Goal: Check status: Check status

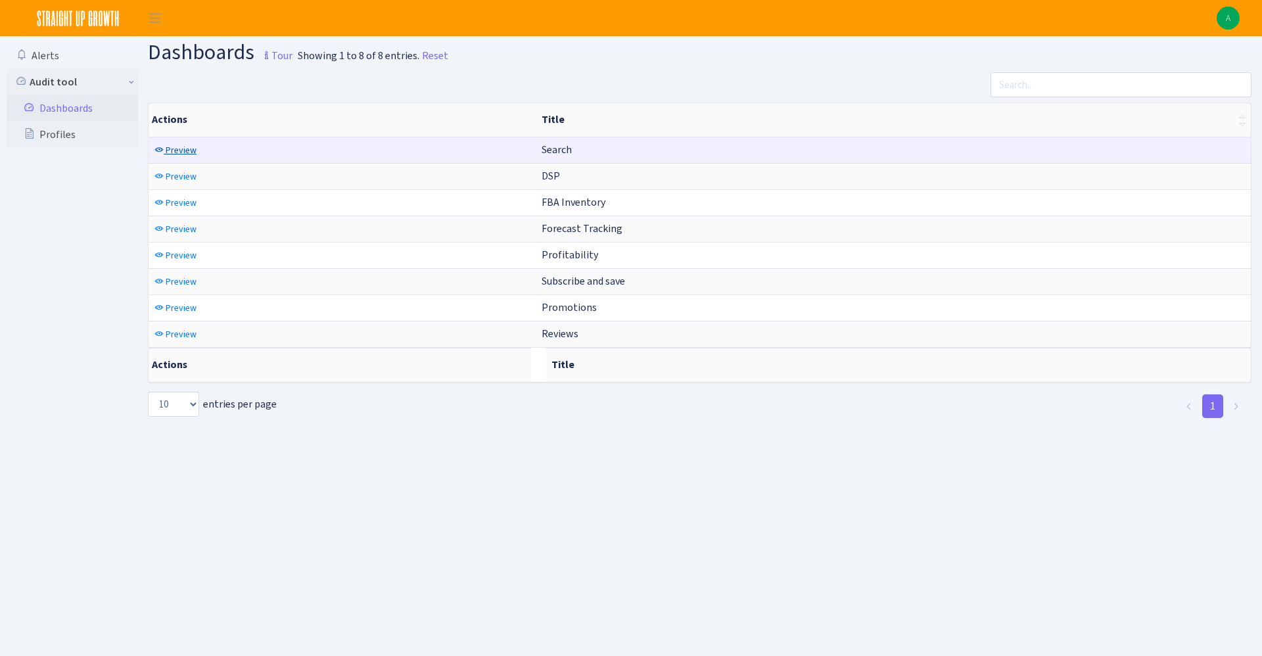
click at [171, 149] on span "Preview" at bounding box center [181, 150] width 31 height 12
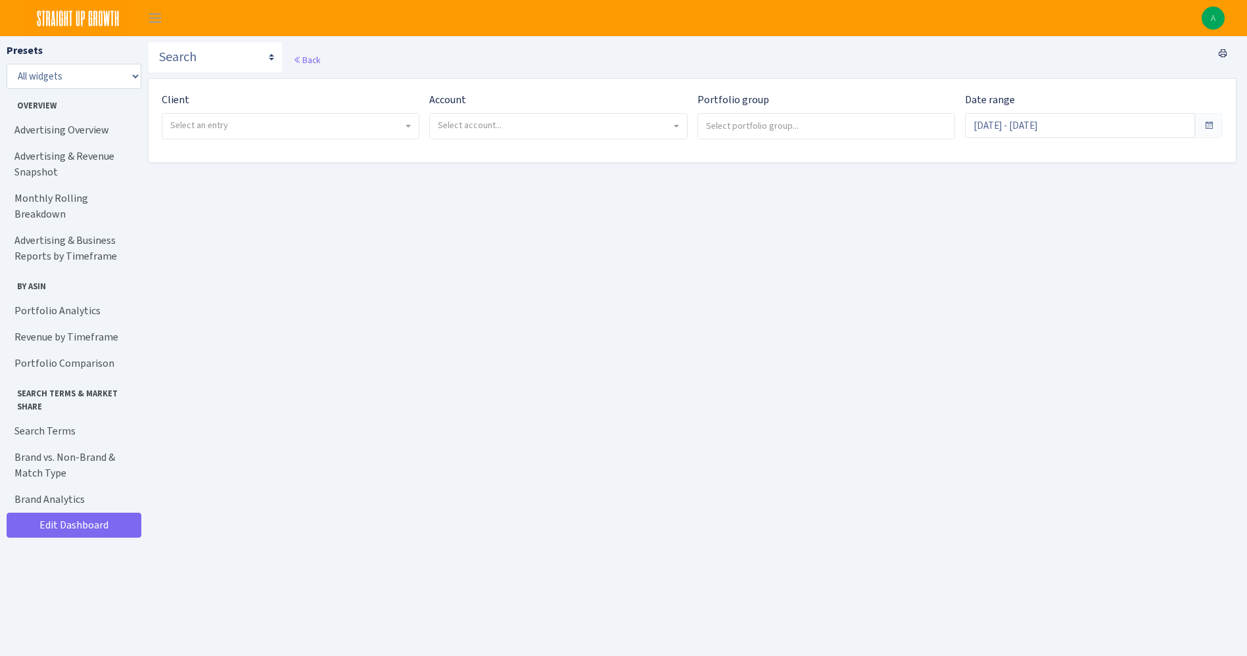
click at [341, 111] on div "Client - Simply Protein <span class="badge badge-success">Current</span><span c…" at bounding box center [291, 115] width 258 height 47
click at [335, 124] on span "Select an entry" at bounding box center [286, 125] width 233 height 13
select select "332"
select select
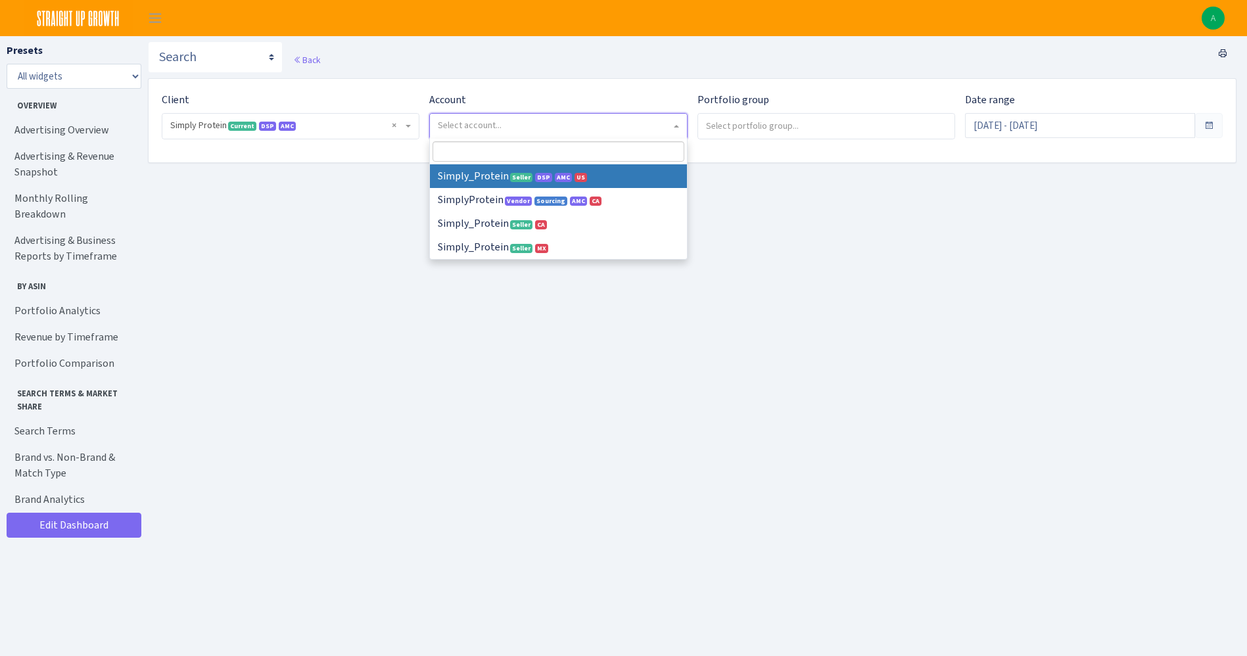
click at [500, 132] on span "Select account..." at bounding box center [558, 126] width 256 height 25
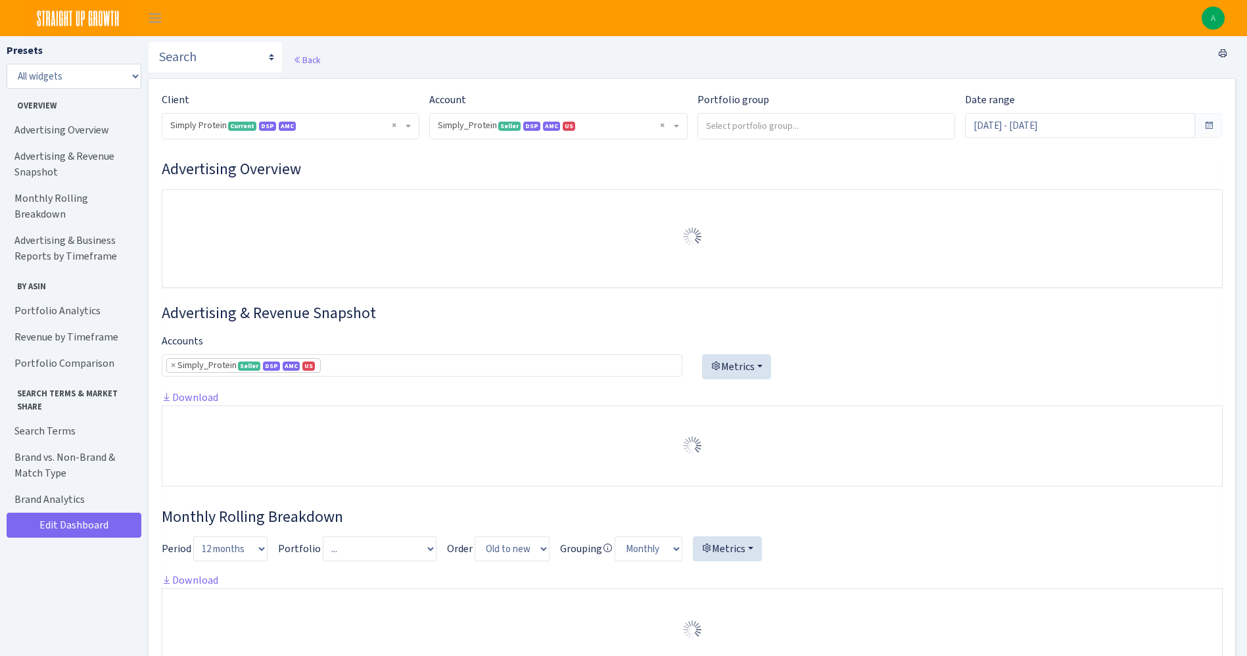
select select "470438976738569"
click at [569, 117] on span "× Simply_Protein Seller DSP AMC US 470438976738569A1B3P8939UXC7XENTITYMWGWG0Y0T…" at bounding box center [558, 126] width 256 height 25
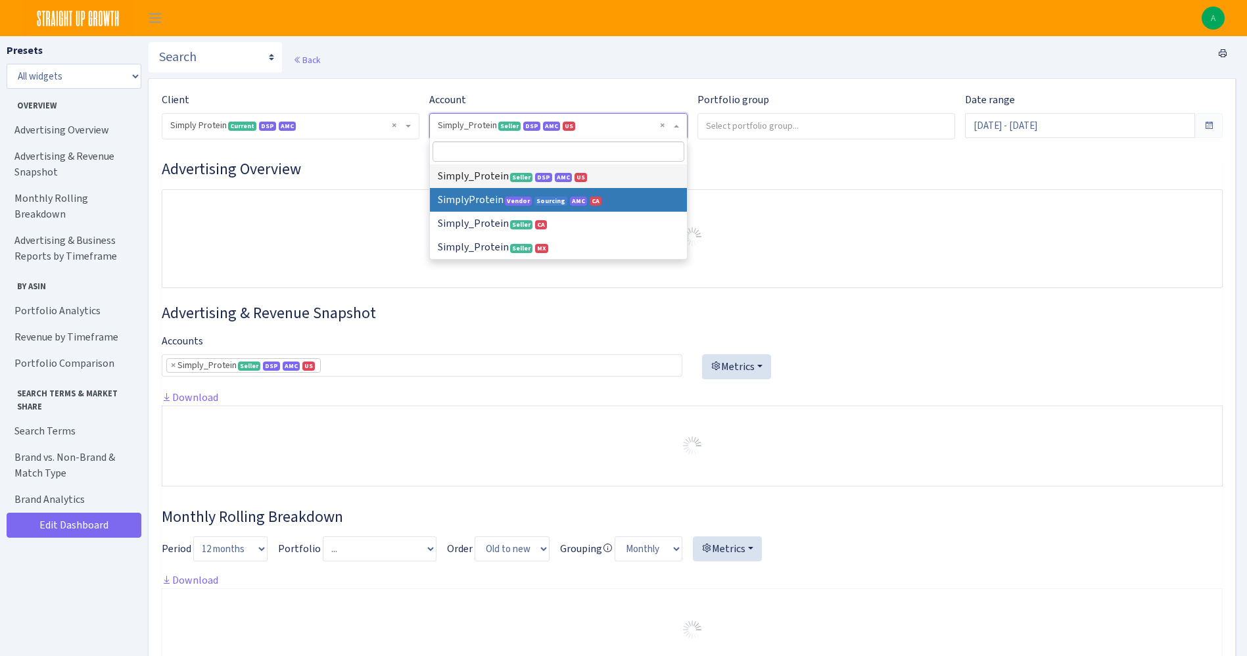
select select
select select "1288314143782501"
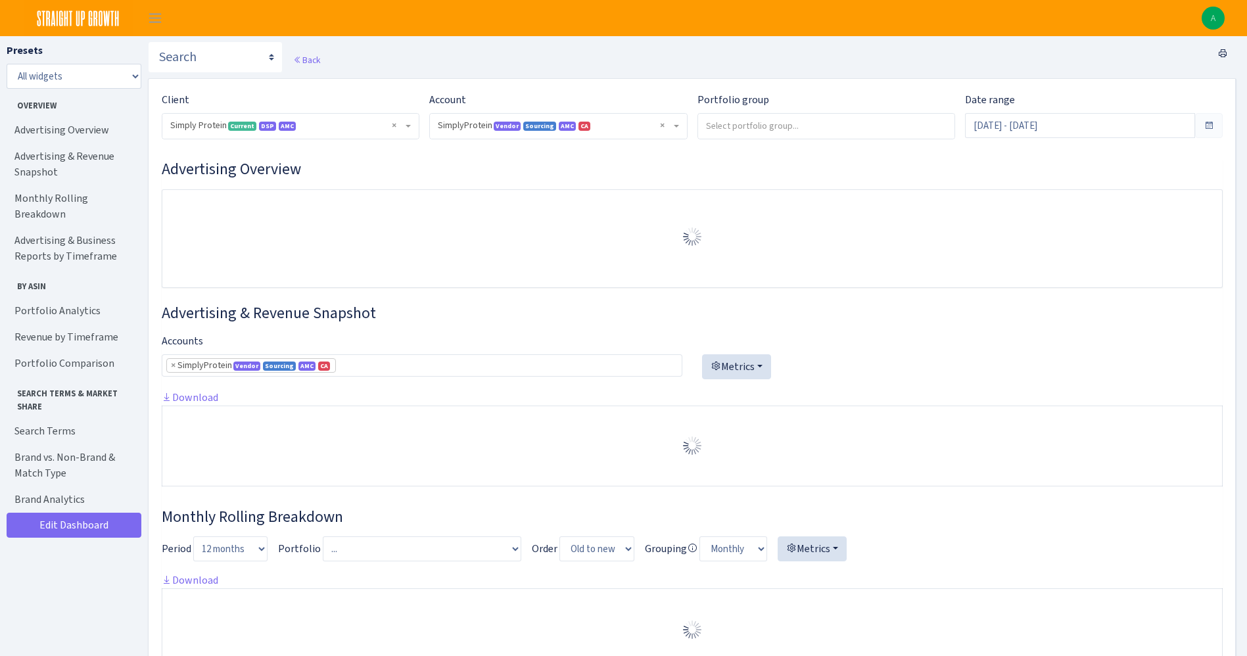
select select "1288314143782501"
click at [852, 128] on input "search" at bounding box center [826, 126] width 256 height 24
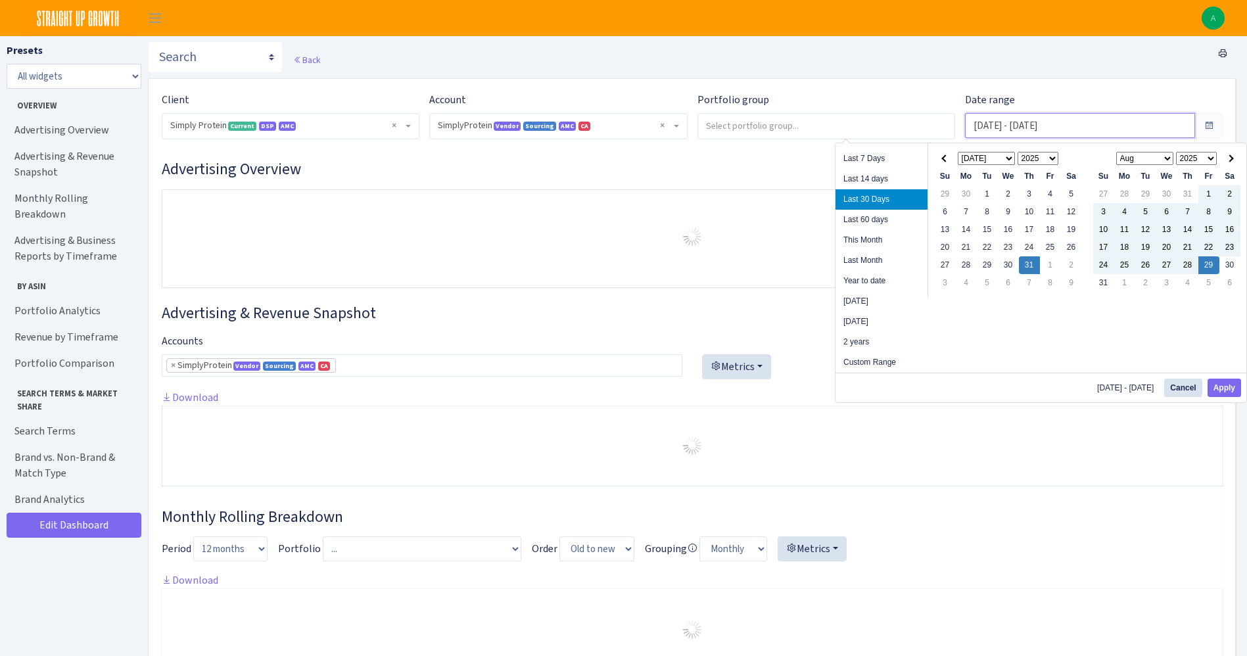
click at [1007, 125] on input "[DATE] - [DATE]" at bounding box center [1080, 125] width 230 height 25
click at [866, 260] on li "Last Month" at bounding box center [882, 260] width 92 height 20
type input "Aug 1, 2025 - Aug 31, 2025"
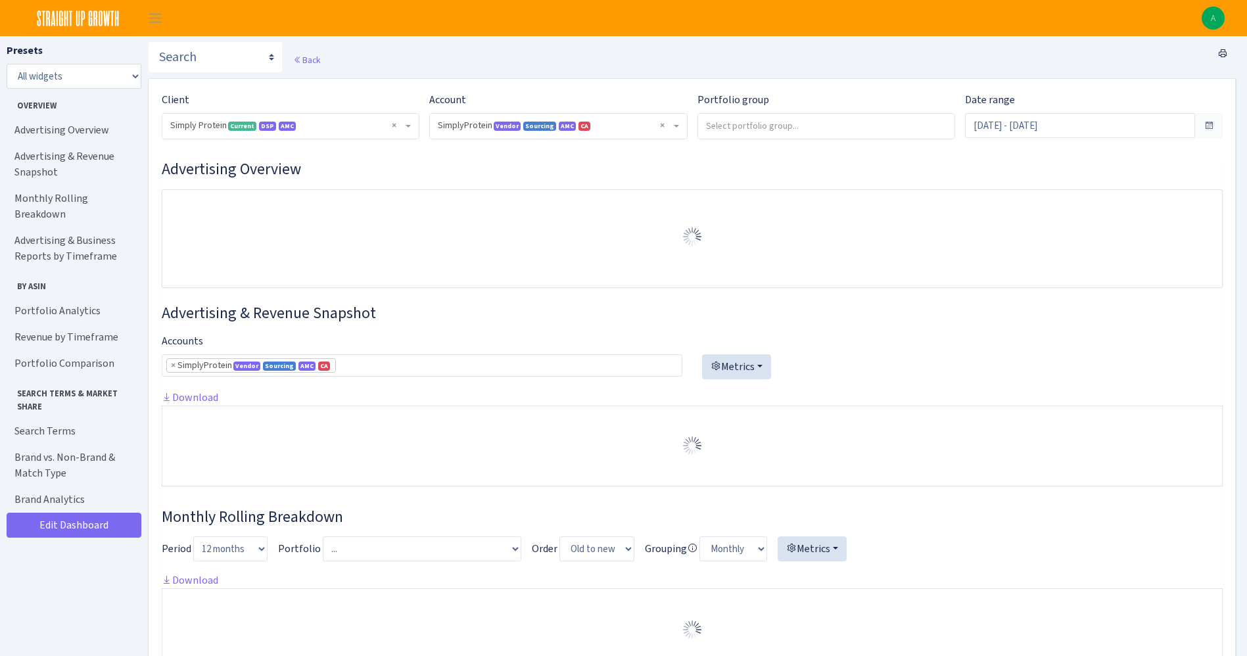
select select "1288314143782501"
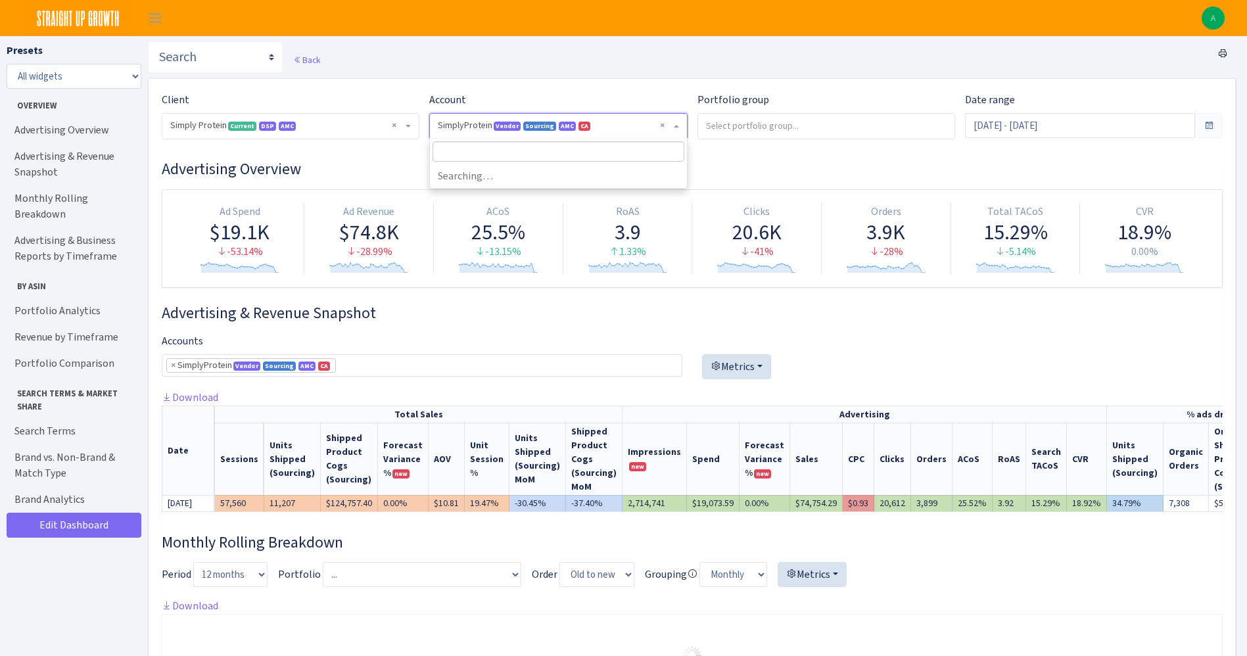
click at [509, 124] on span "Vendor" at bounding box center [507, 126] width 27 height 9
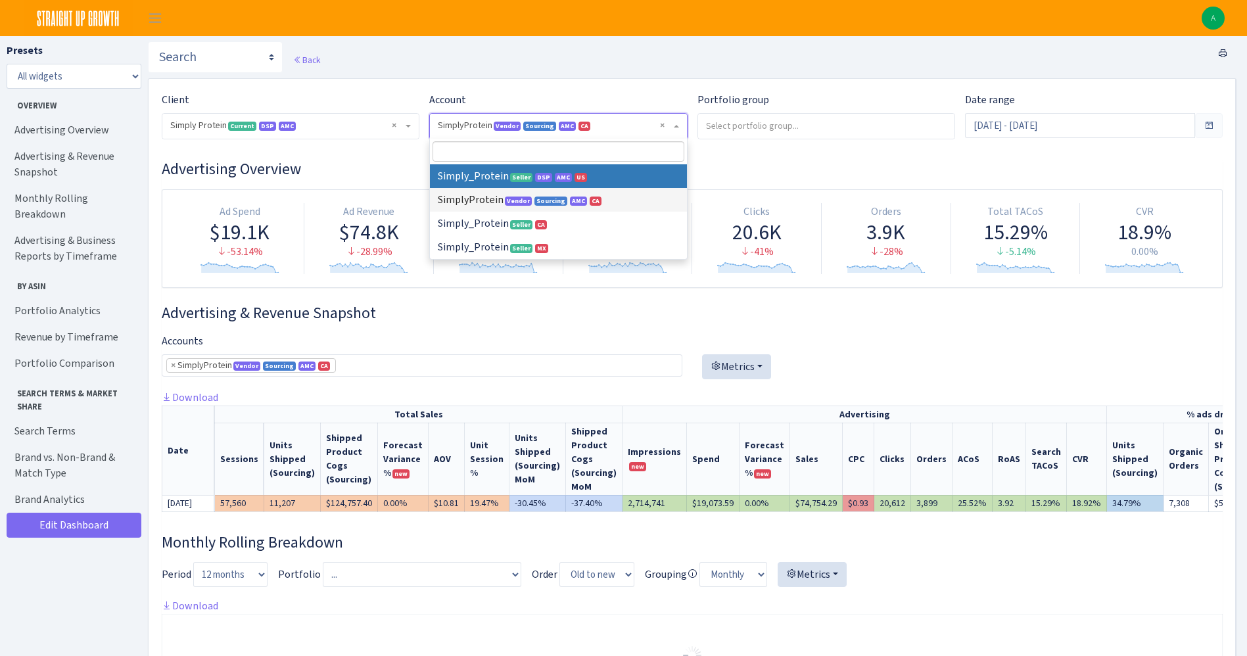
select select
select select "470438976738569"
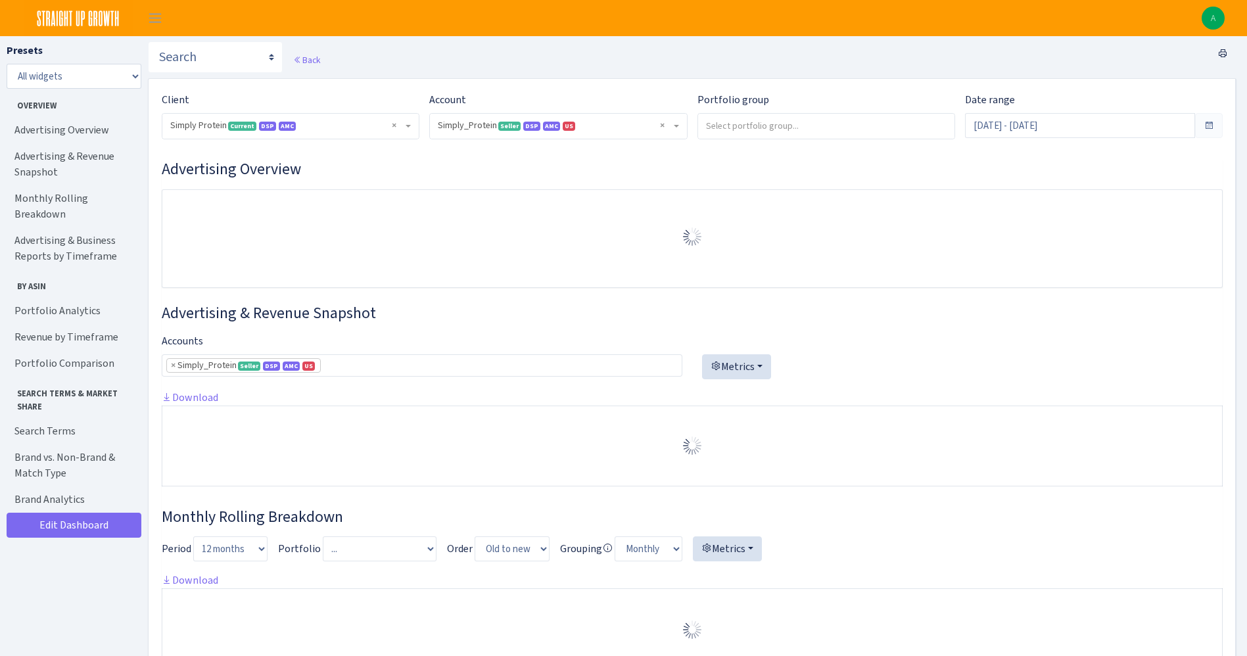
select select "470438976738569"
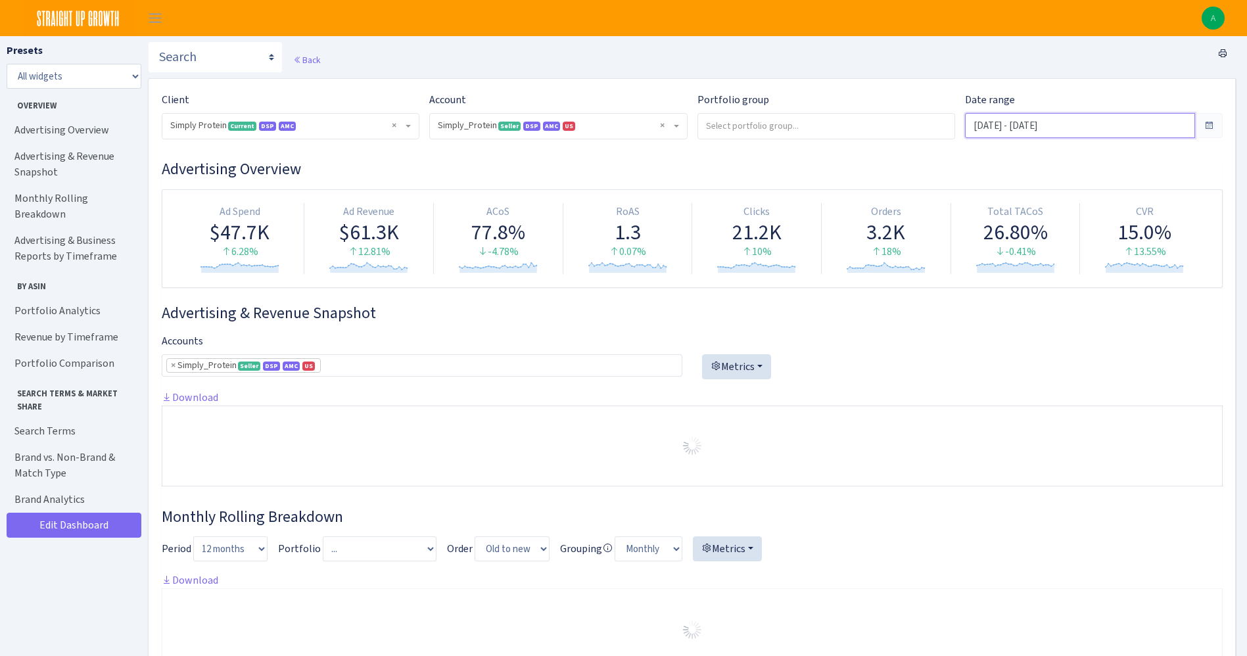
click at [992, 133] on input "[DATE] - [DATE]" at bounding box center [1080, 125] width 230 height 25
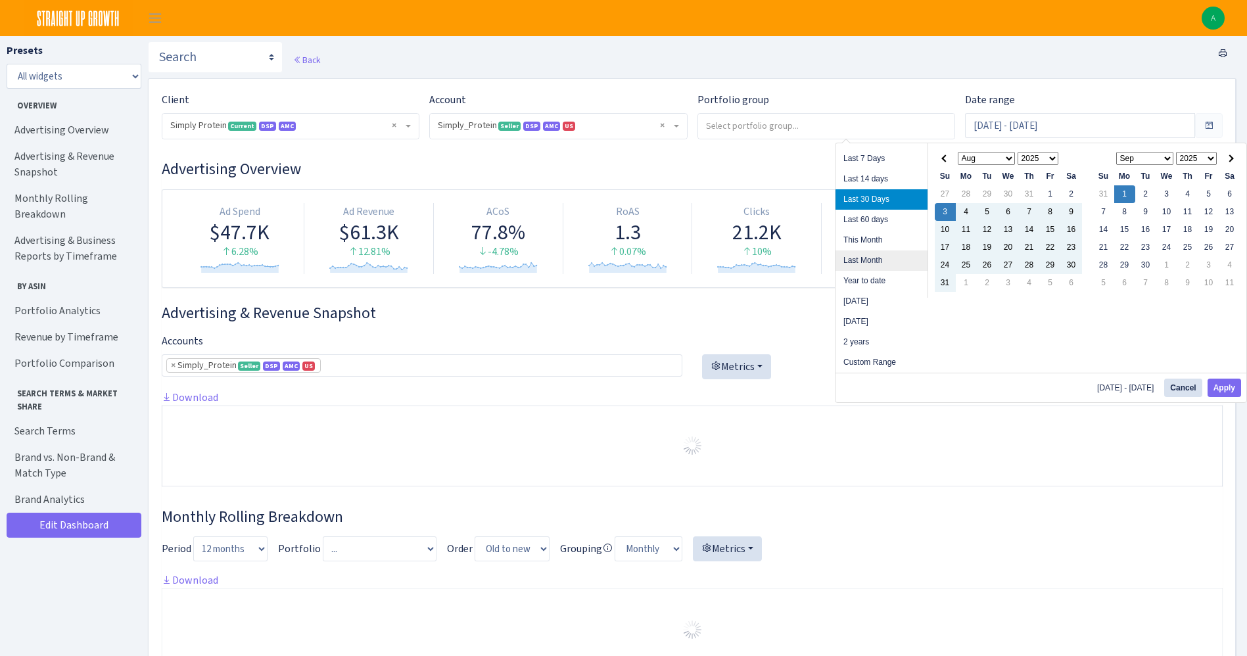
click at [871, 264] on li "Last Month" at bounding box center [882, 260] width 92 height 20
type input "[DATE] - [DATE]"
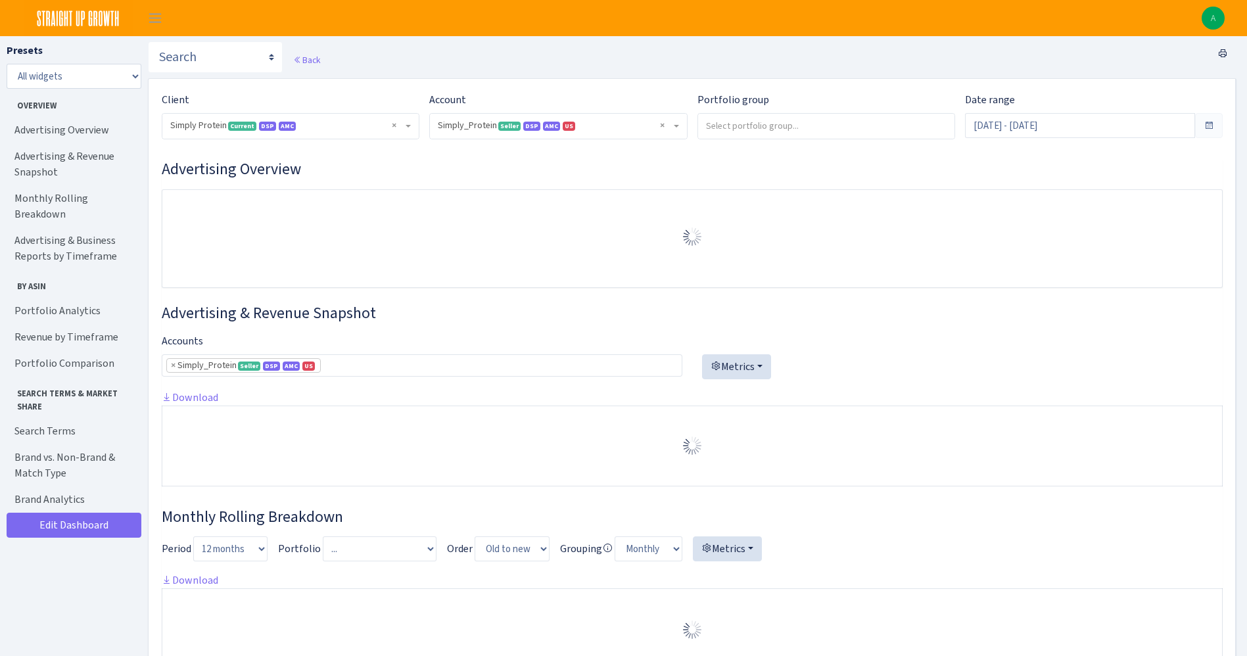
select select "470438976738569"
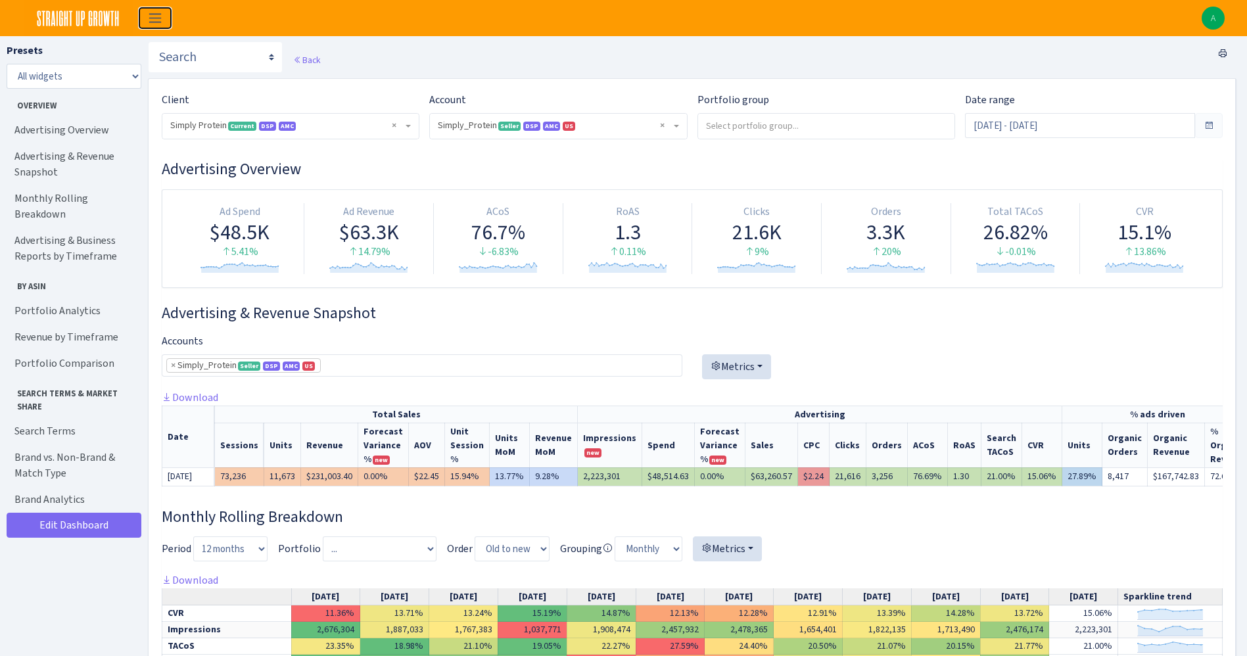
click at [153, 18] on span "Toggle navigation" at bounding box center [155, 18] width 20 height 15
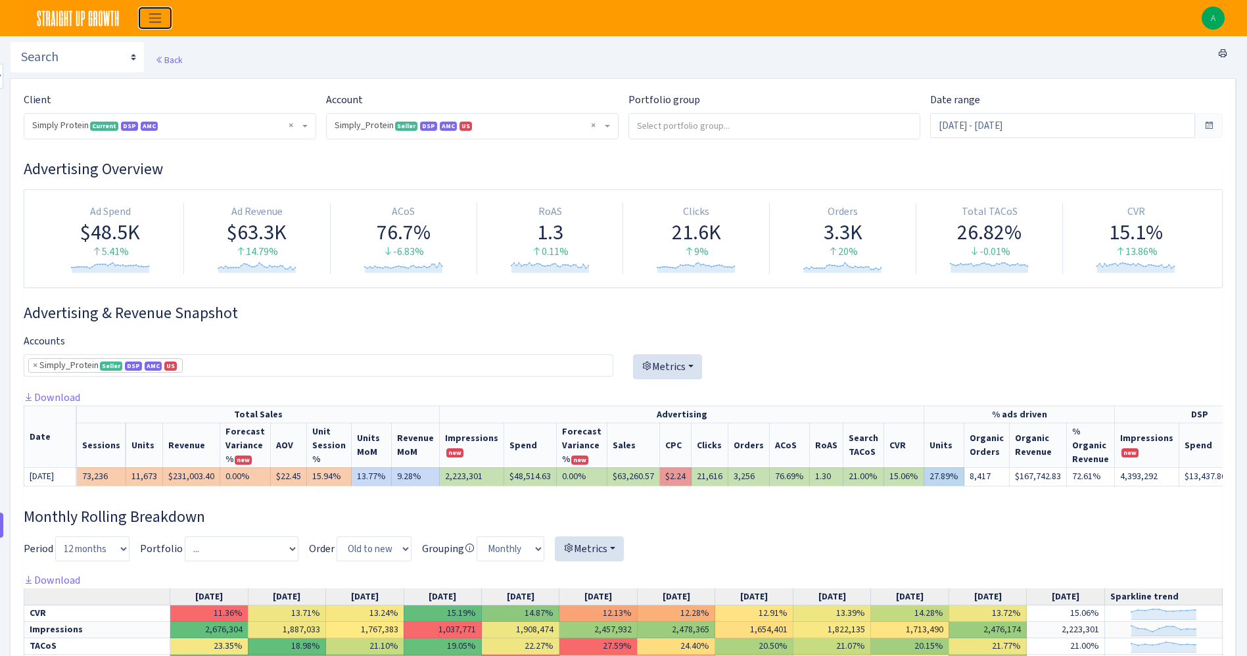
click at [149, 20] on span "Toggle navigation" at bounding box center [155, 18] width 20 height 15
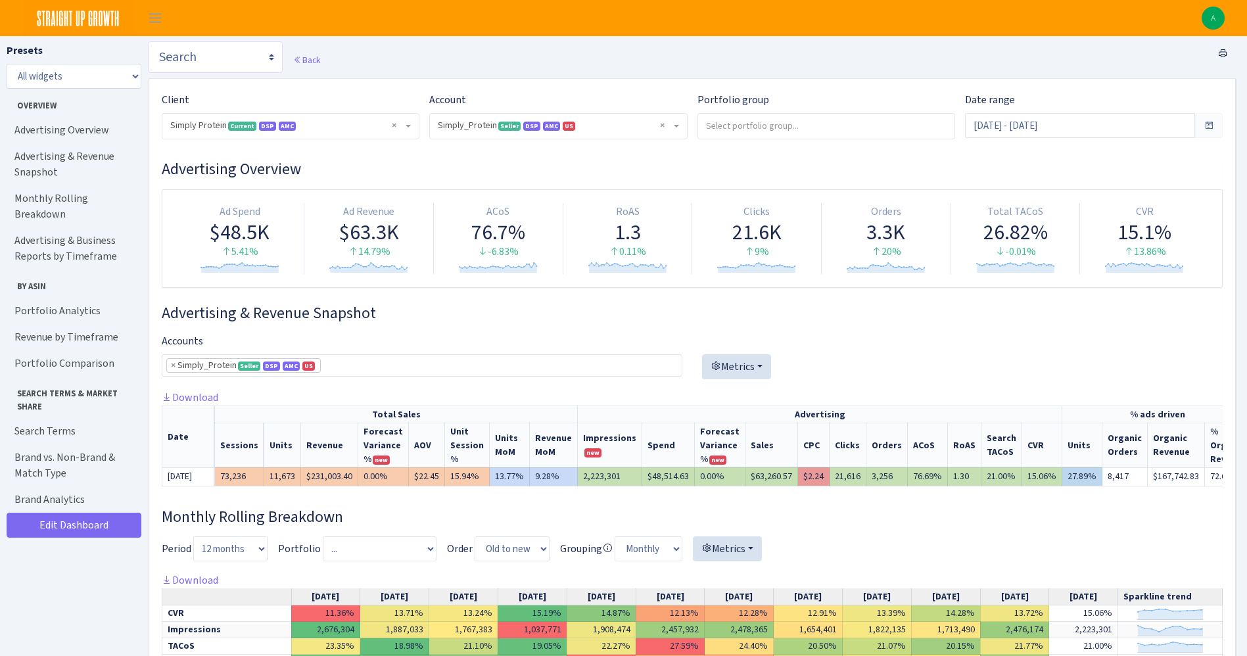
click at [187, 51] on select "Search DSP FBA Inventory Forecast Tracking Profitability Subscribe and save Pro…" at bounding box center [215, 57] width 135 height 32
select select "https://straightupgrowth.com/admin/dashboard/7/show"
click at [148, 41] on select "Search DSP FBA Inventory Forecast Tracking Profitability Subscribe and save Pro…" at bounding box center [215, 57] width 135 height 32
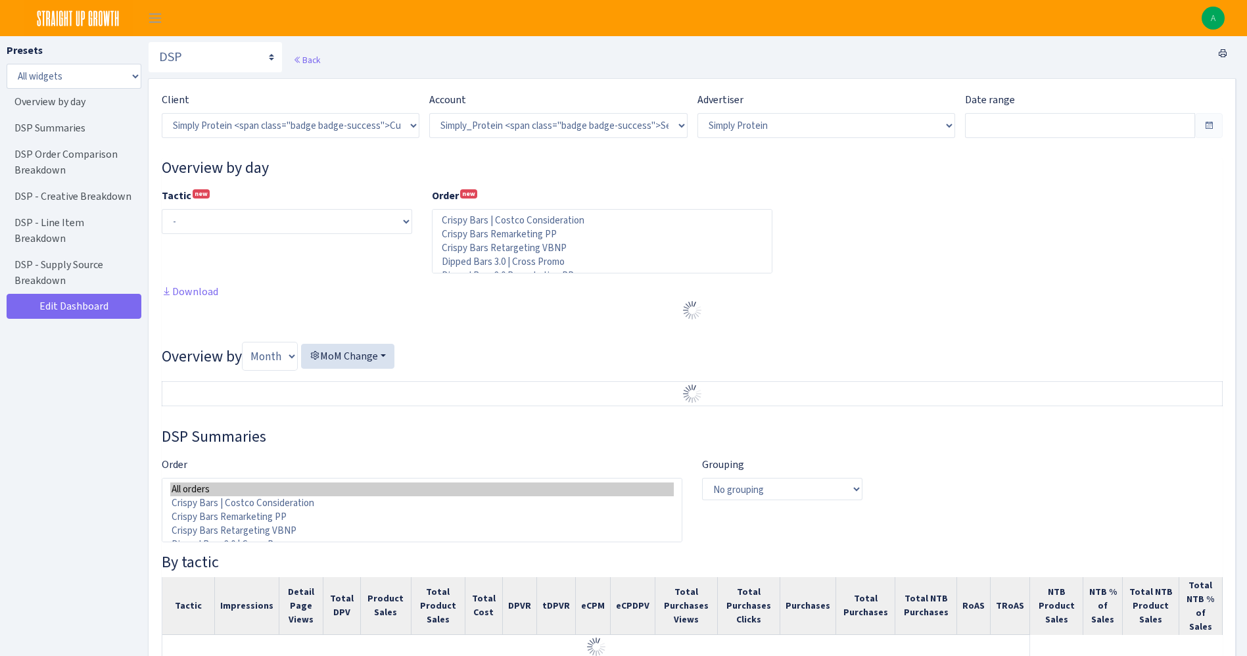
select select "470438976738569"
select select "577135095539250507"
select select
type input "[DATE] - [DATE]"
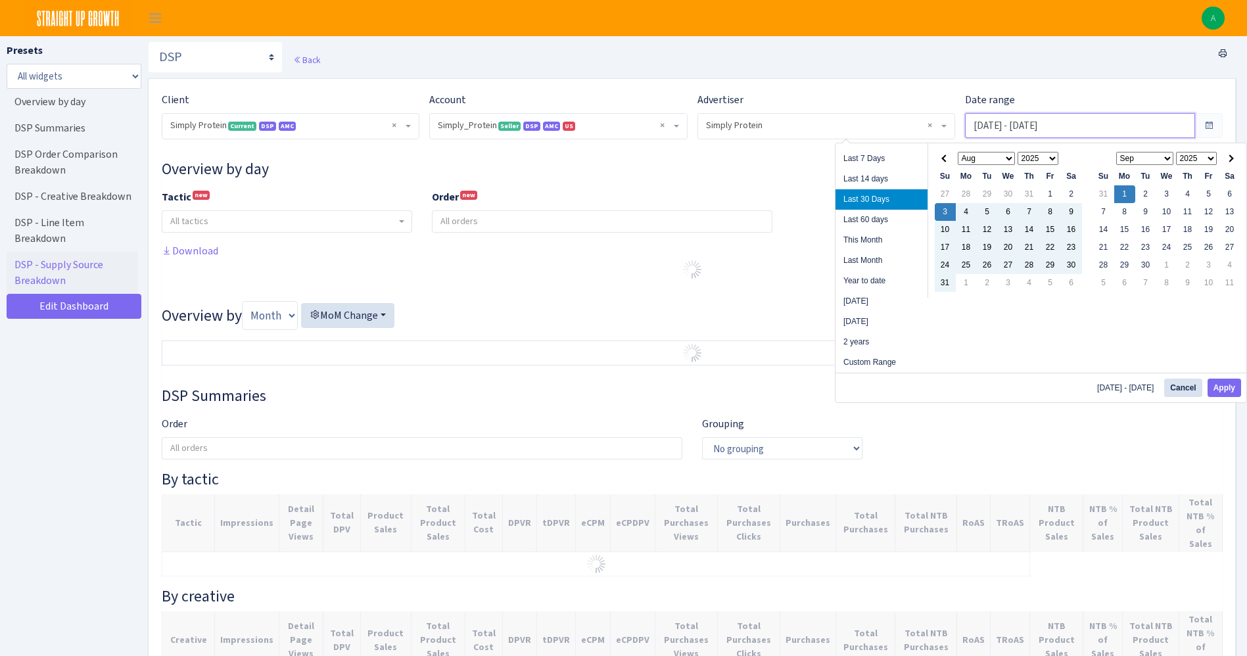
click at [1007, 133] on input "[DATE] - [DATE]" at bounding box center [1080, 125] width 230 height 25
click at [850, 262] on li "Last Month" at bounding box center [882, 260] width 92 height 20
type input "[DATE] - [DATE]"
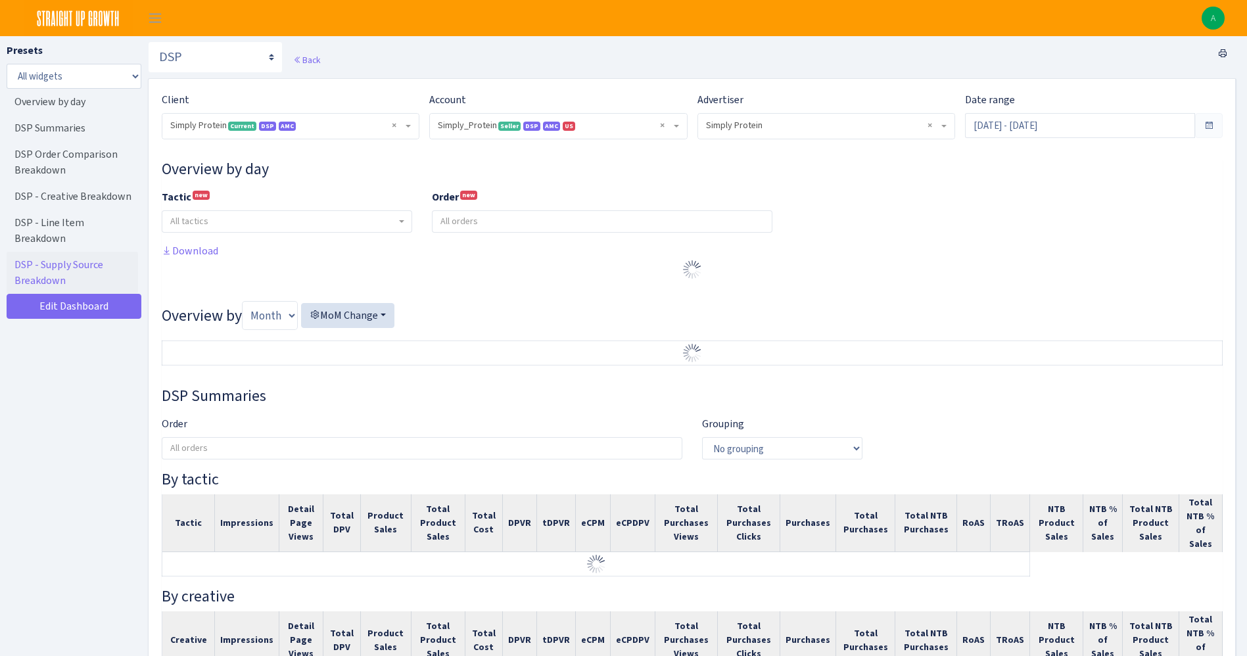
select select "470438976738569"
select select "577135095539250507"
select select
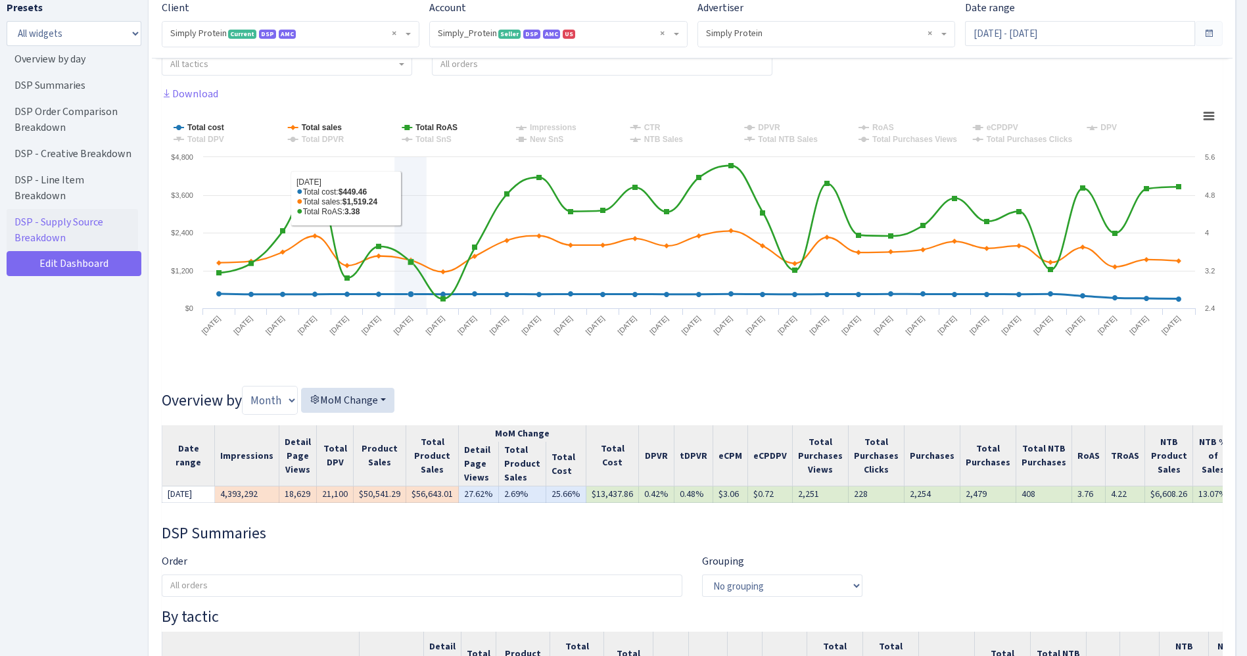
scroll to position [158, 0]
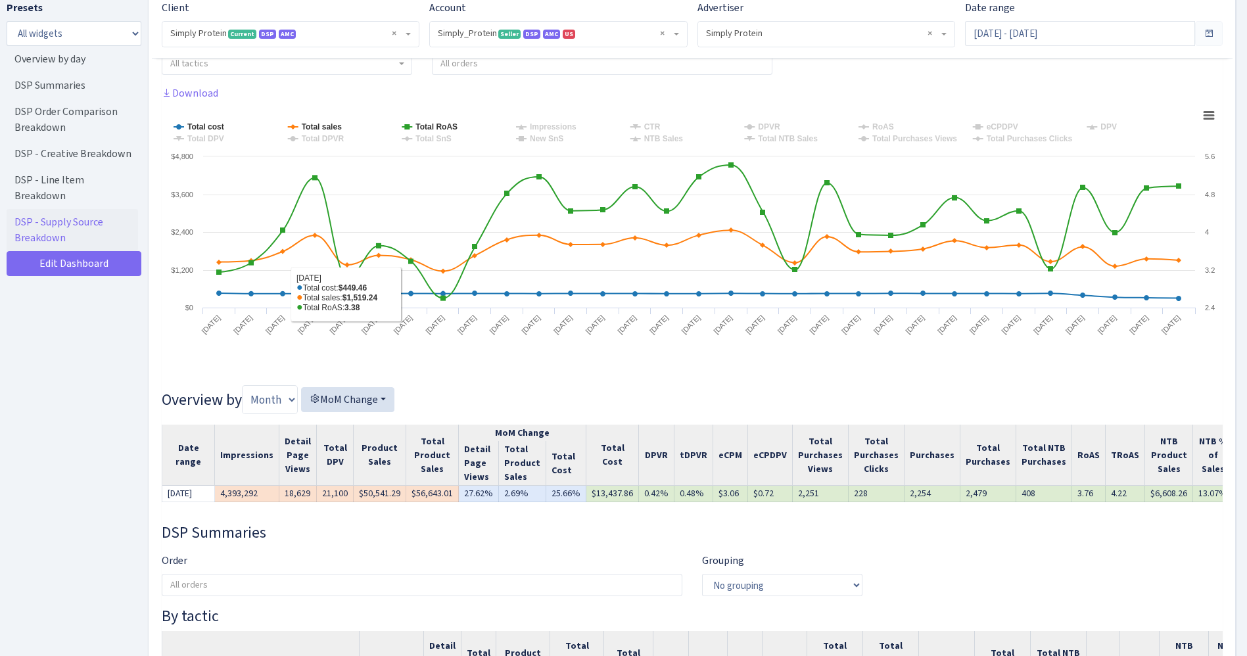
click at [508, 387] on h3 "Overview by Month Week MoM Change Impressions Detail Page Views Total DPV Produ…" at bounding box center [692, 399] width 1061 height 29
drag, startPoint x: 508, startPoint y: 387, endPoint x: 34, endPoint y: 534, distance: 496.2
click at [34, 534] on div "Presets All widgets ☰ Overview by day ☰ DSP Summaries ☰ DSP Order Comparison Br…" at bounding box center [74, 325] width 135 height 650
